Goal: Task Accomplishment & Management: Use online tool/utility

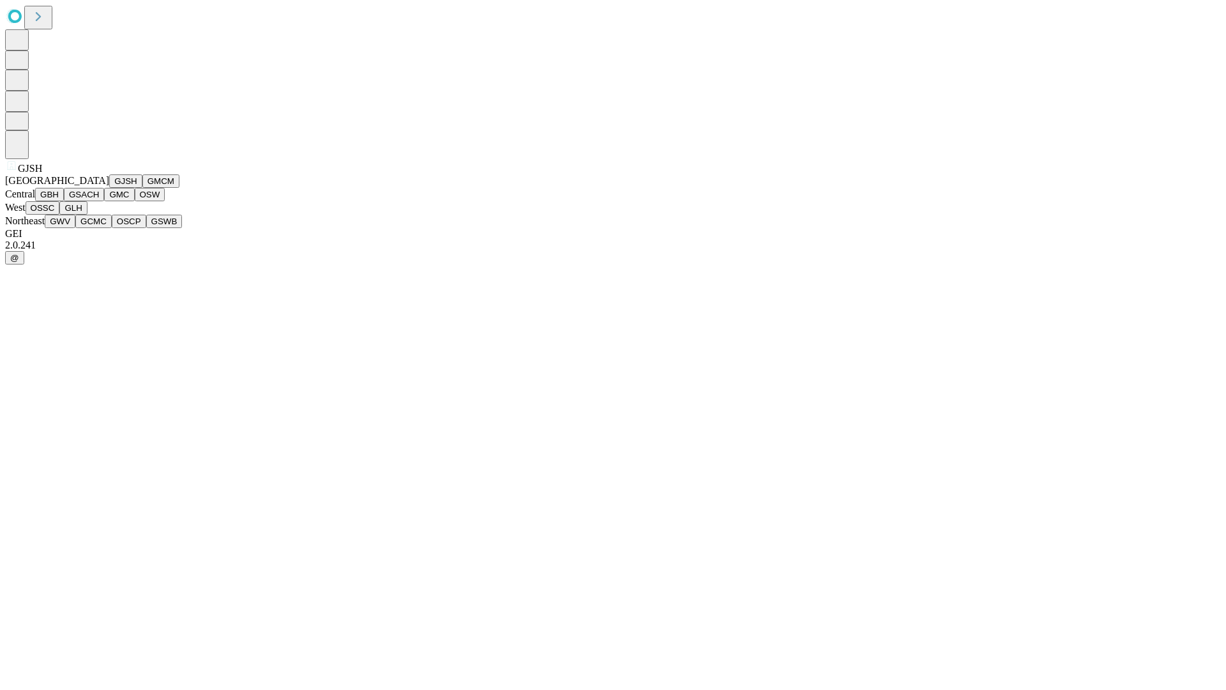
click at [109, 188] on button "GJSH" at bounding box center [125, 180] width 33 height 13
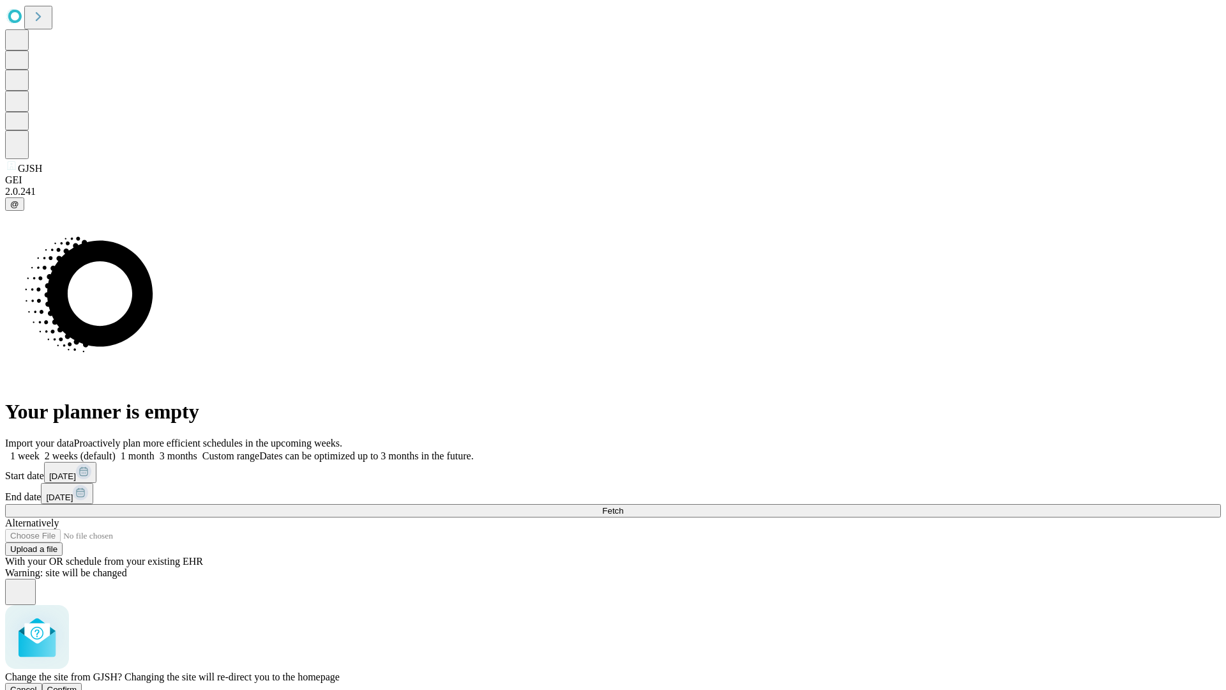
click at [77, 685] on span "Confirm" at bounding box center [62, 690] width 30 height 10
click at [155, 450] on label "1 month" at bounding box center [135, 455] width 39 height 11
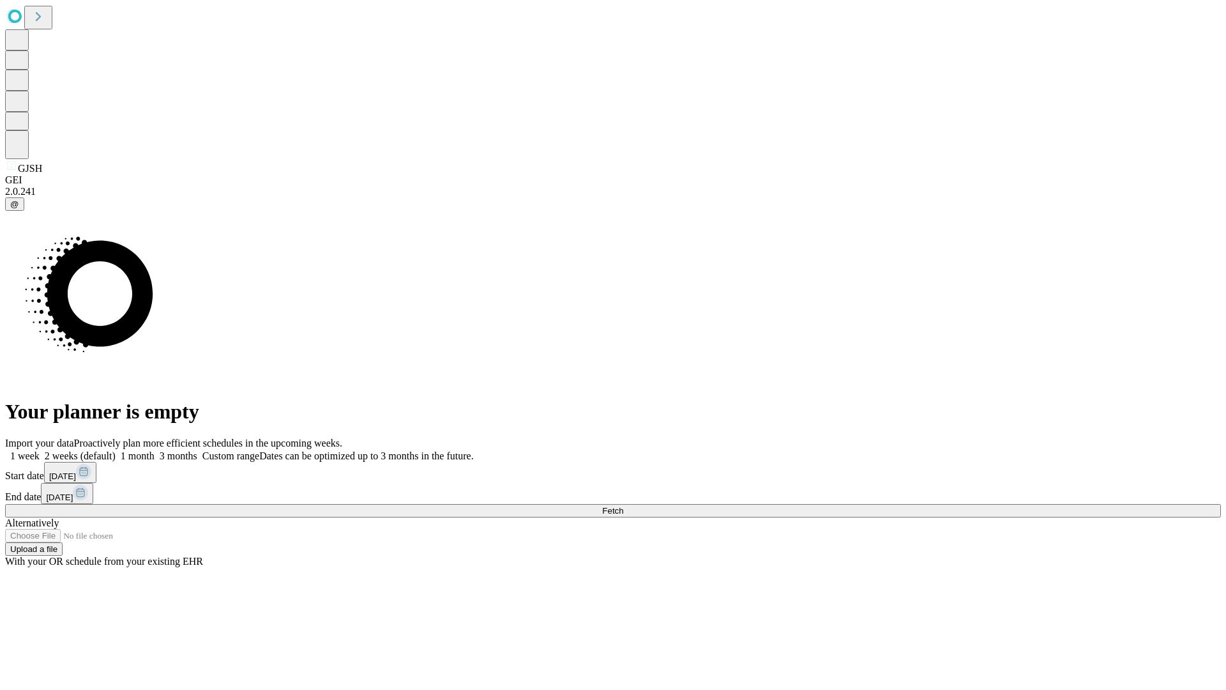
click at [623, 506] on span "Fetch" at bounding box center [612, 511] width 21 height 10
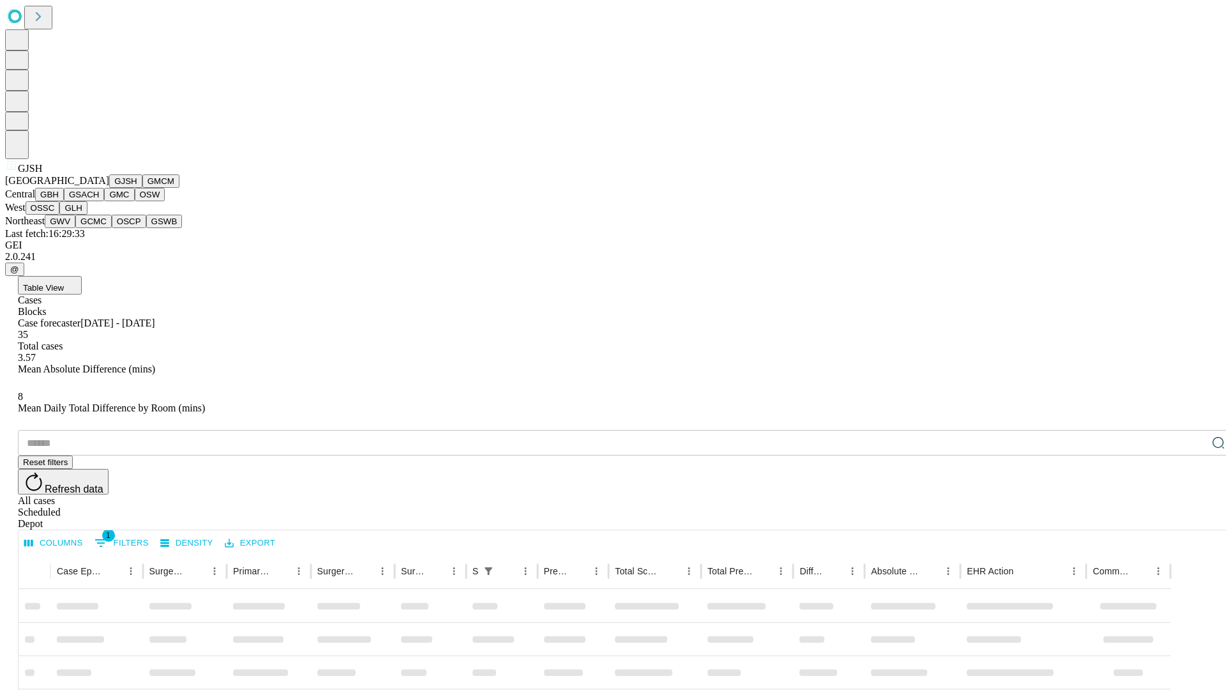
click at [142, 188] on button "GMCM" at bounding box center [160, 180] width 37 height 13
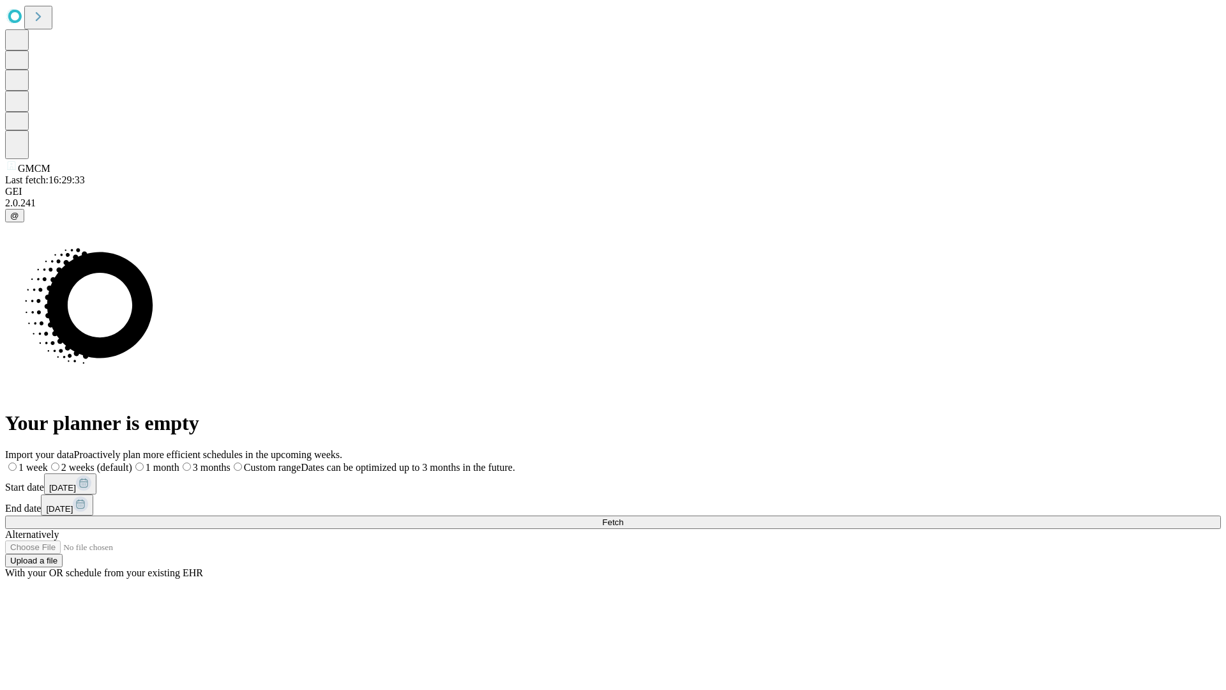
click at [179, 462] on label "1 month" at bounding box center [155, 467] width 47 height 11
click at [623, 517] on span "Fetch" at bounding box center [612, 522] width 21 height 10
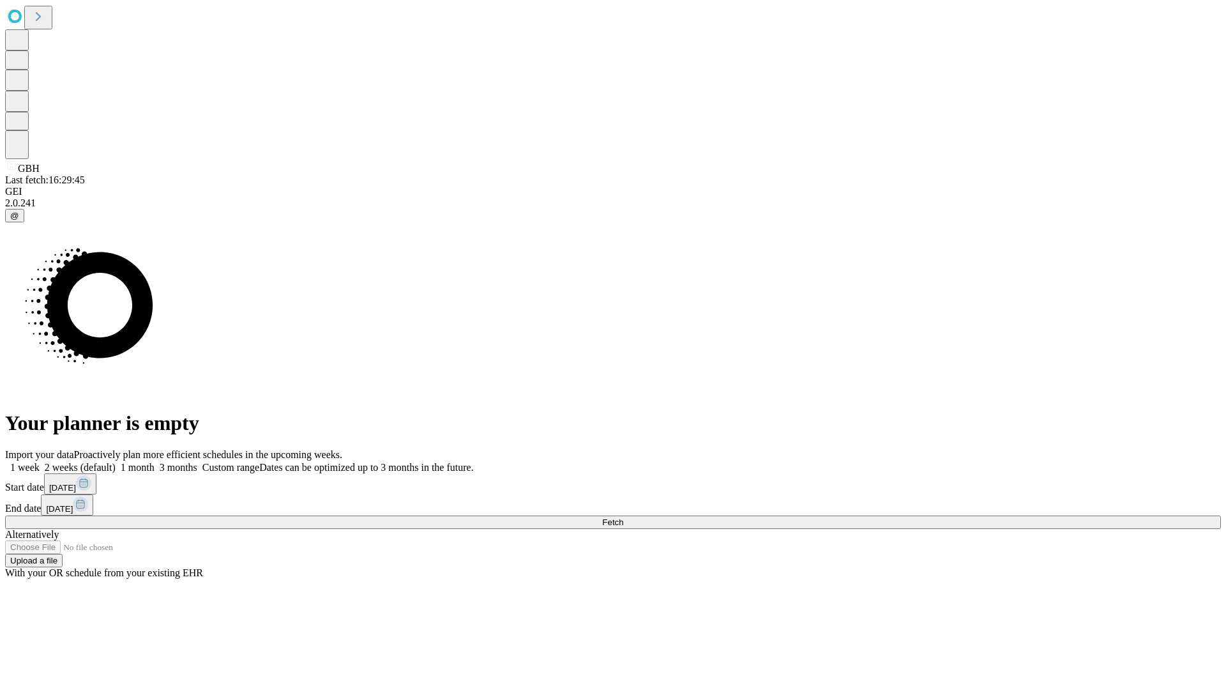
click at [155, 462] on label "1 month" at bounding box center [135, 467] width 39 height 11
click at [623, 517] on span "Fetch" at bounding box center [612, 522] width 21 height 10
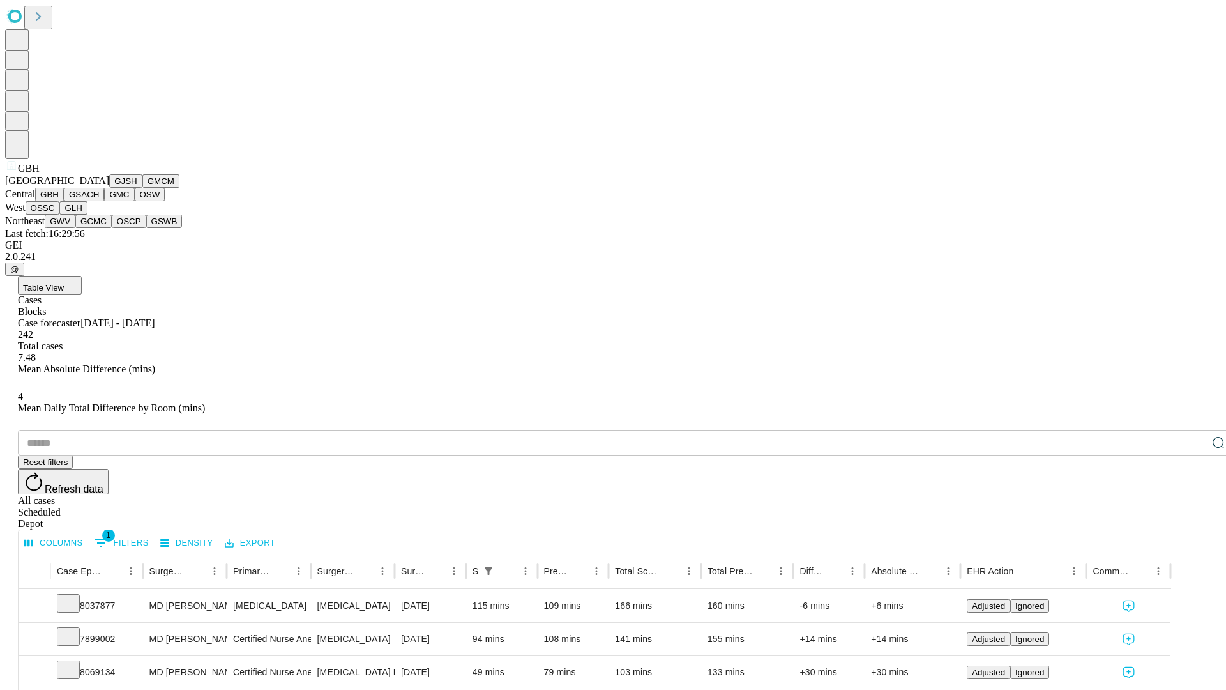
click at [99, 201] on button "GSACH" at bounding box center [84, 194] width 40 height 13
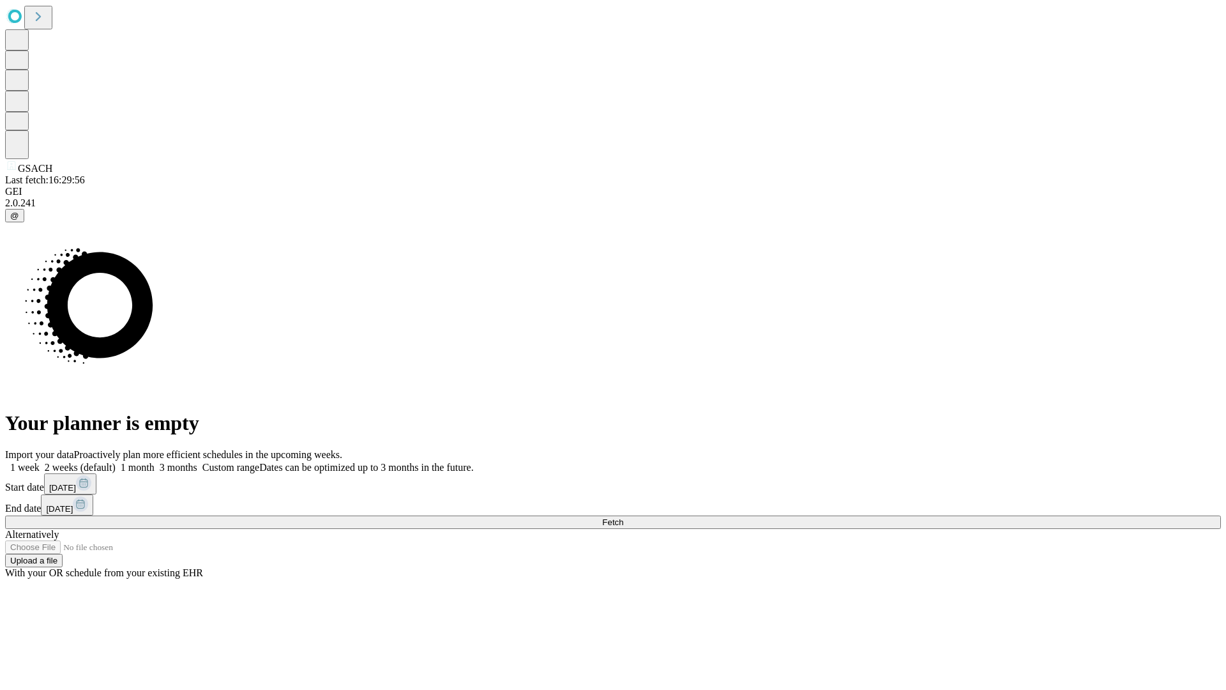
click at [155, 462] on label "1 month" at bounding box center [135, 467] width 39 height 11
click at [623, 517] on span "Fetch" at bounding box center [612, 522] width 21 height 10
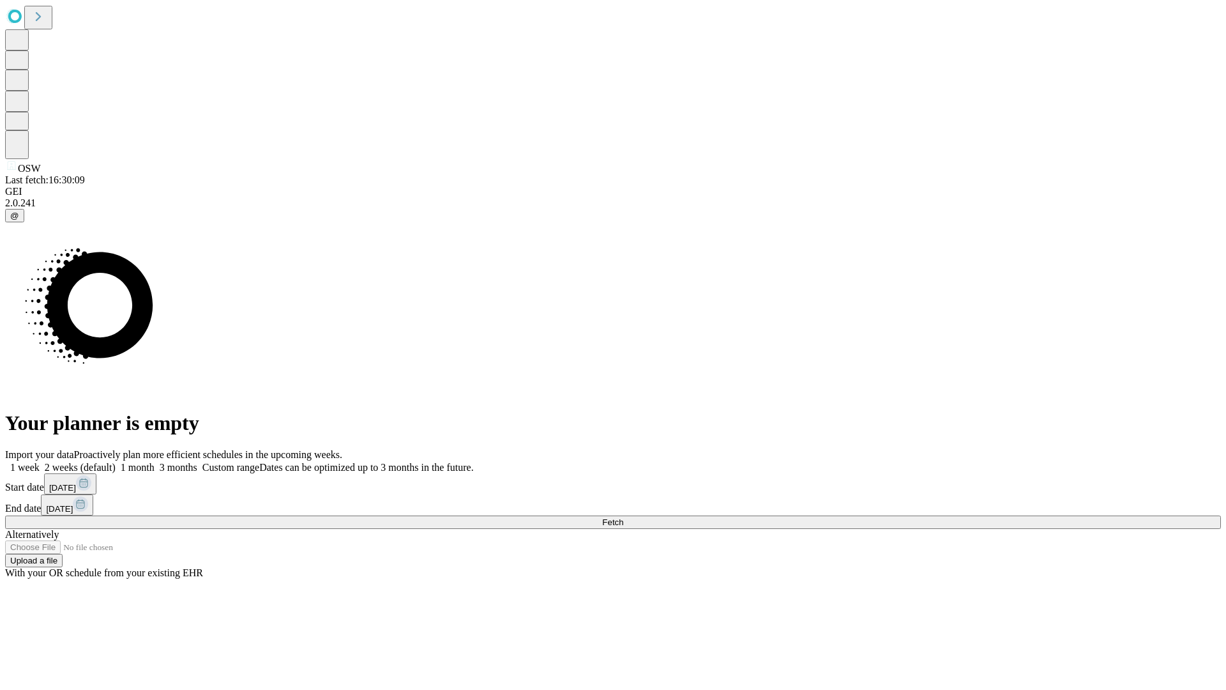
click at [155, 462] on label "1 month" at bounding box center [135, 467] width 39 height 11
click at [623, 517] on span "Fetch" at bounding box center [612, 522] width 21 height 10
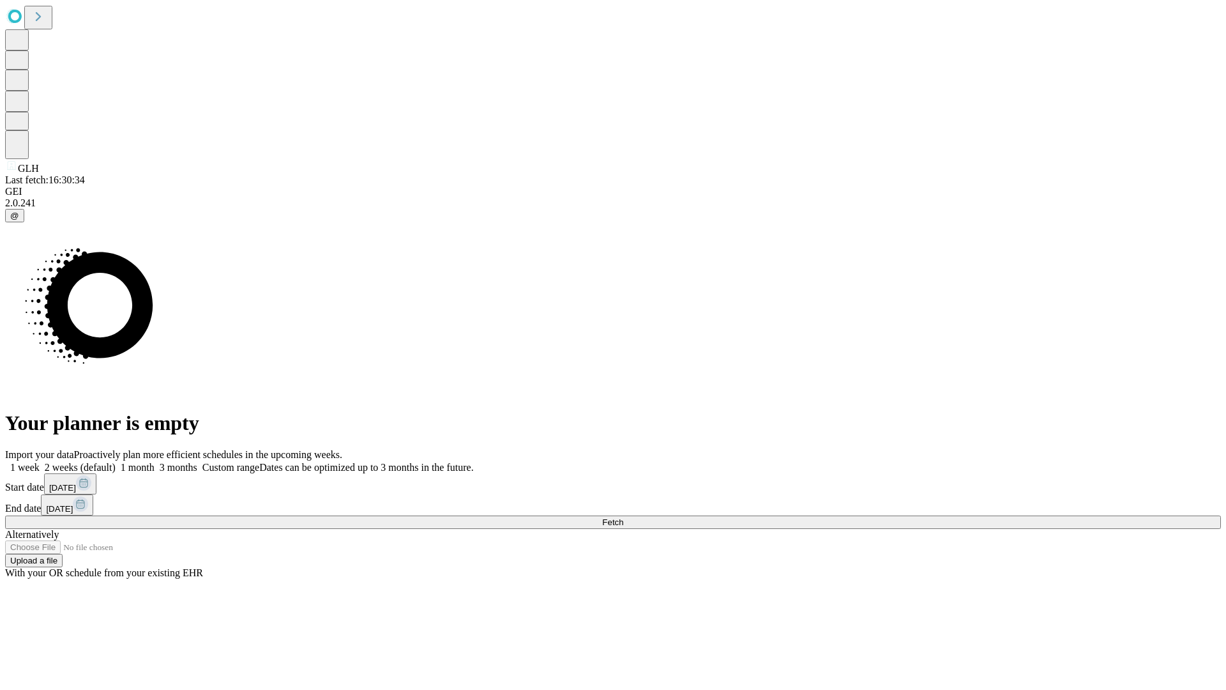
click at [155, 462] on label "1 month" at bounding box center [135, 467] width 39 height 11
click at [623, 517] on span "Fetch" at bounding box center [612, 522] width 21 height 10
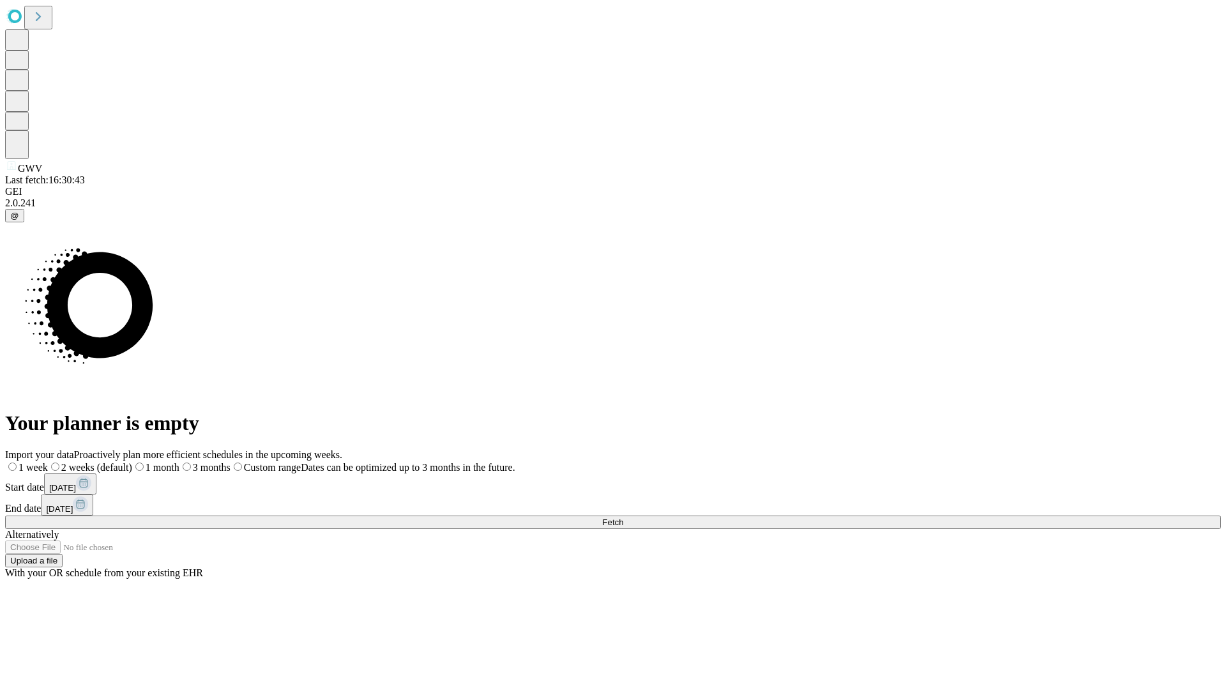
click at [179, 462] on label "1 month" at bounding box center [155, 467] width 47 height 11
click at [623, 517] on span "Fetch" at bounding box center [612, 522] width 21 height 10
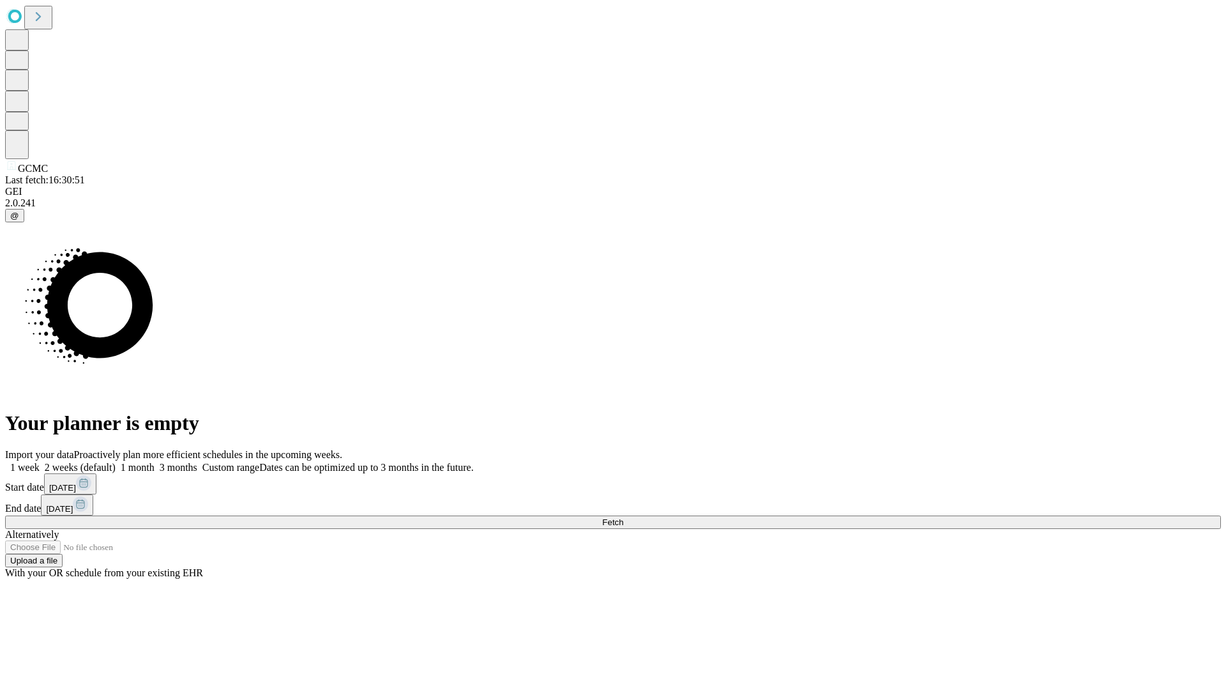
click at [155, 462] on label "1 month" at bounding box center [135, 467] width 39 height 11
click at [623, 517] on span "Fetch" at bounding box center [612, 522] width 21 height 10
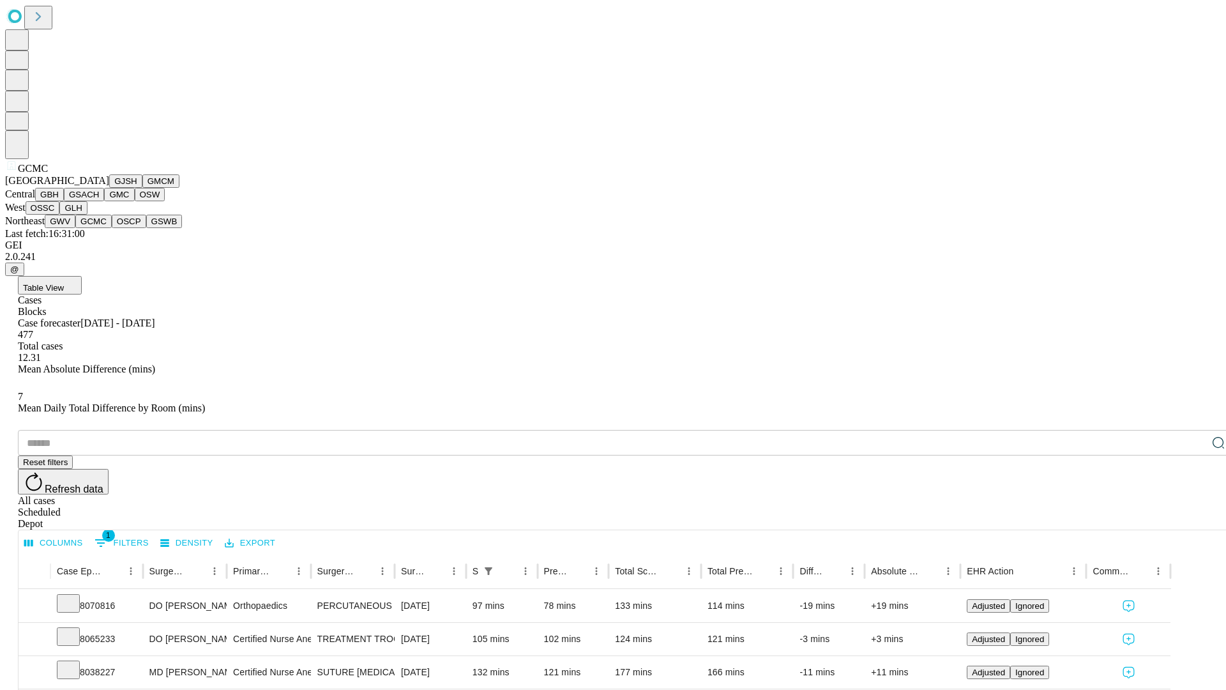
click at [112, 228] on button "OSCP" at bounding box center [129, 221] width 34 height 13
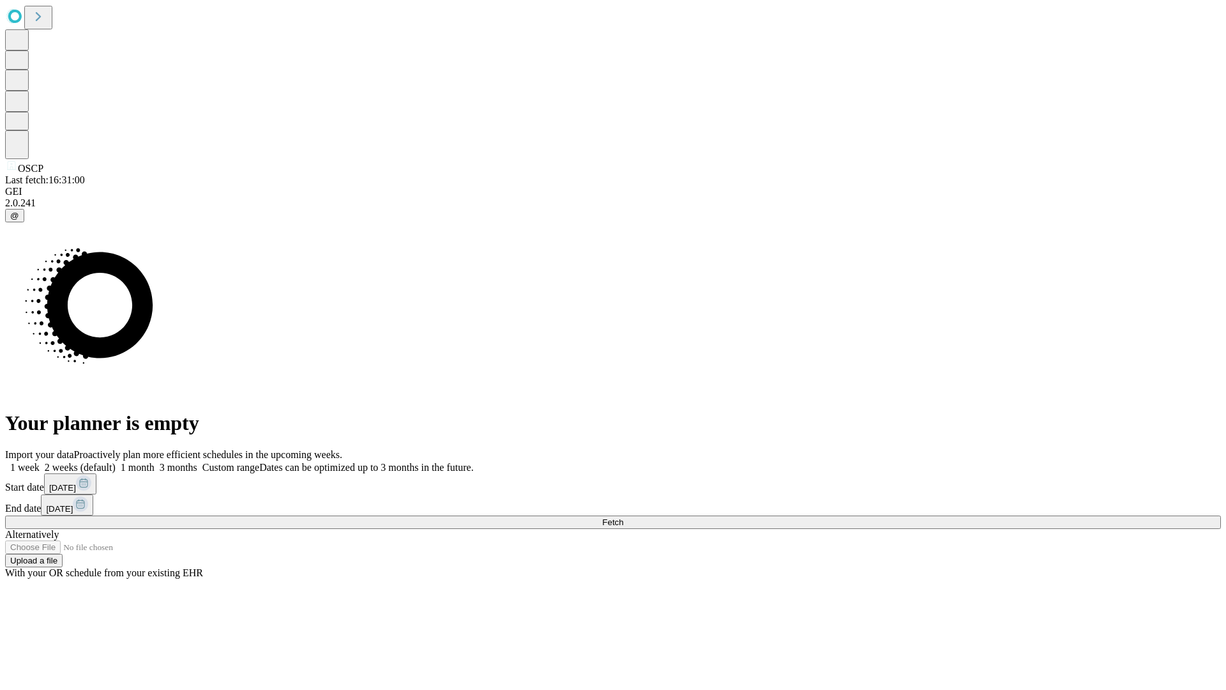
click at [155, 462] on label "1 month" at bounding box center [135, 467] width 39 height 11
click at [623, 517] on span "Fetch" at bounding box center [612, 522] width 21 height 10
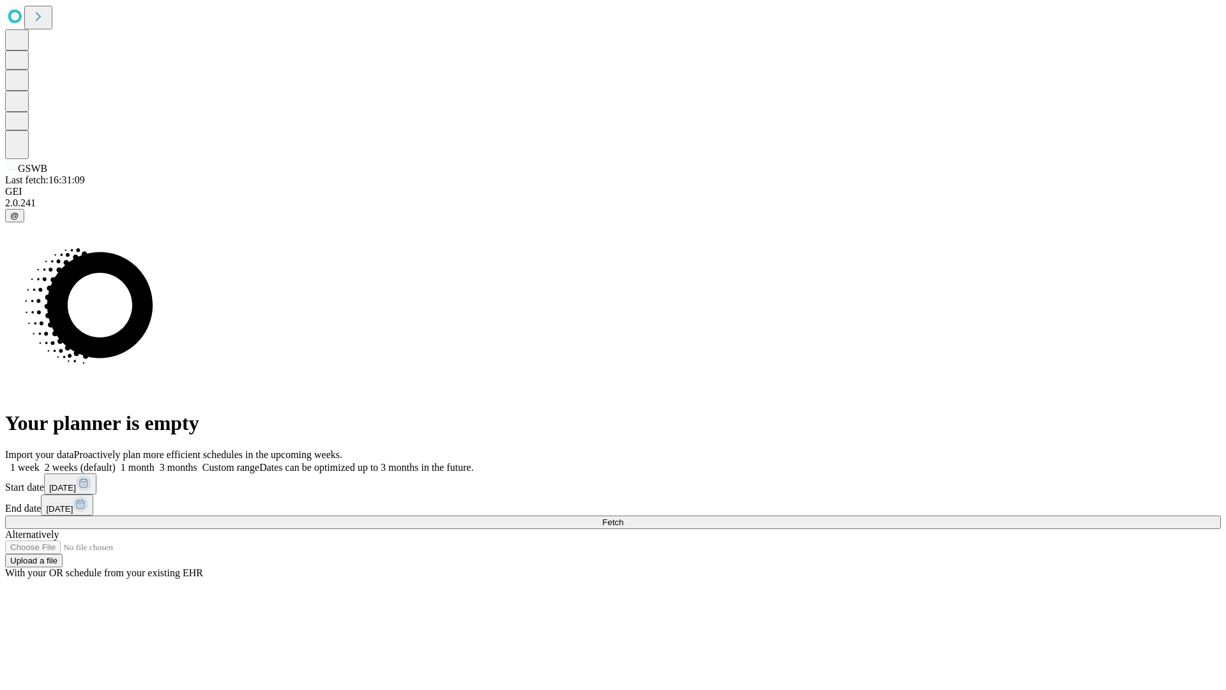
click at [155, 462] on label "1 month" at bounding box center [135, 467] width 39 height 11
click at [623, 517] on span "Fetch" at bounding box center [612, 522] width 21 height 10
